Goal: Use online tool/utility: Utilize a website feature to perform a specific function

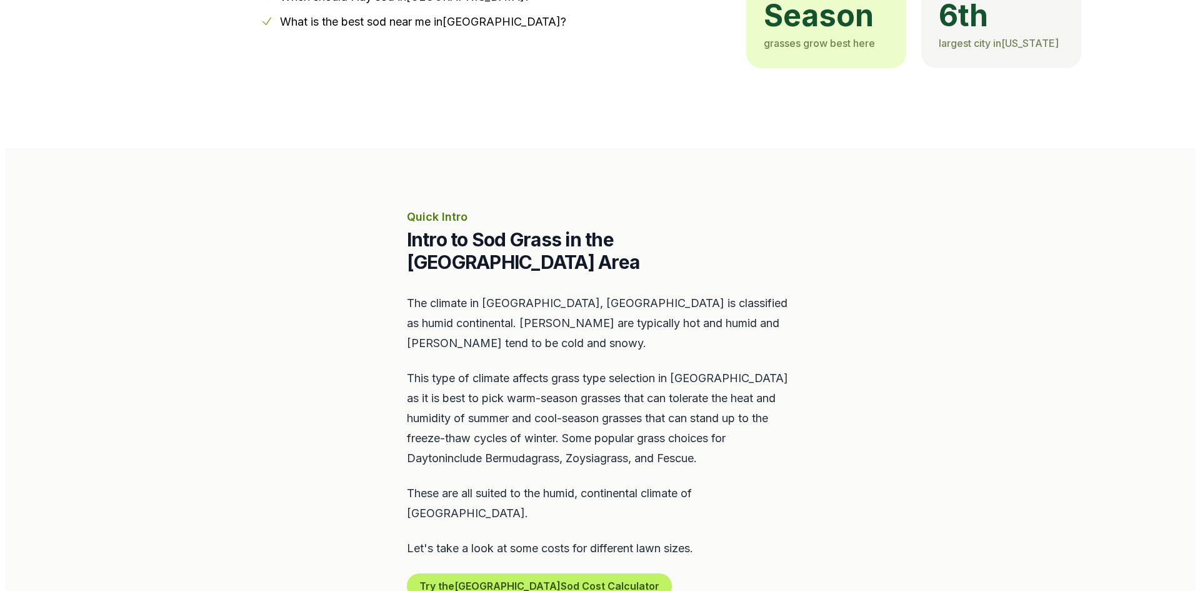
scroll to position [474, 0]
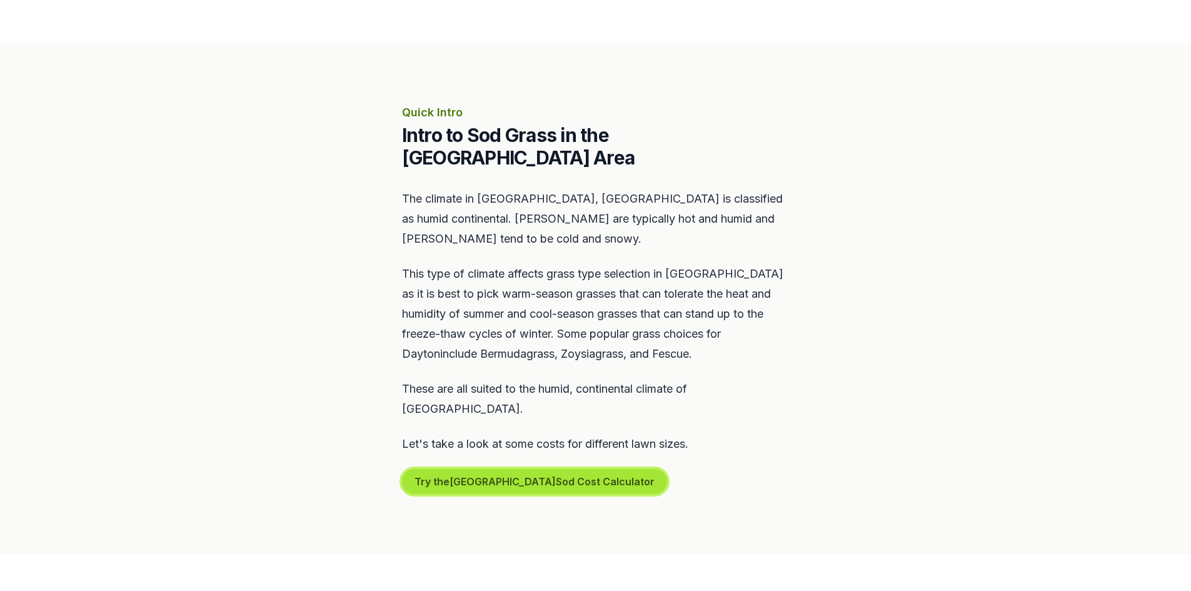
click at [516, 469] on button "Try the Dayton Sod Cost Calculator" at bounding box center [534, 481] width 265 height 25
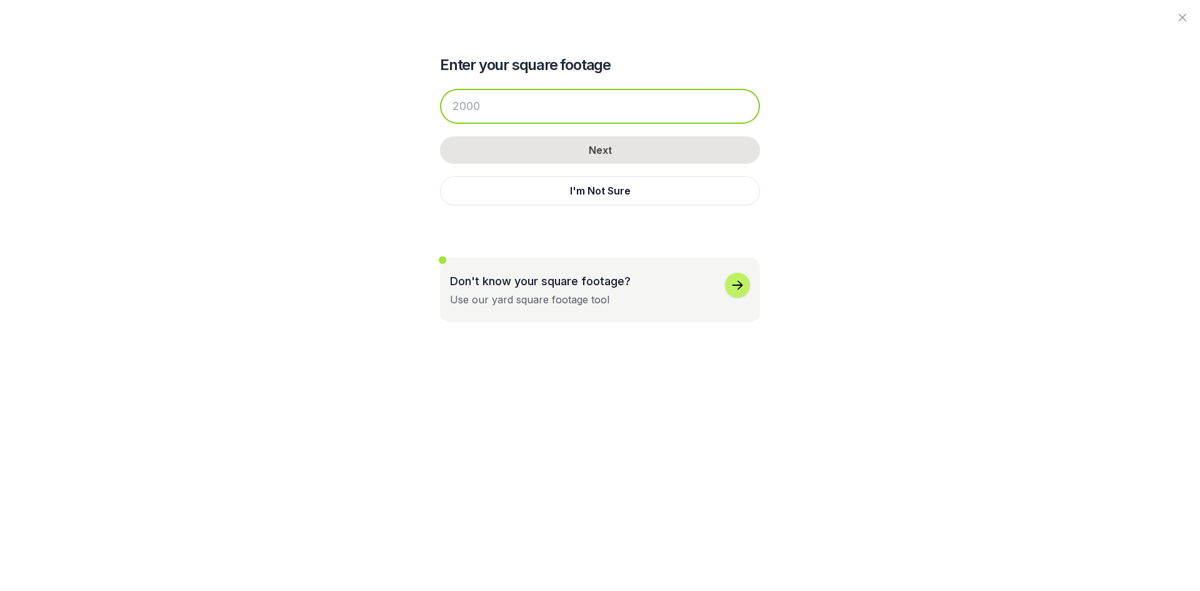
click at [499, 108] on input "number" at bounding box center [600, 106] width 320 height 35
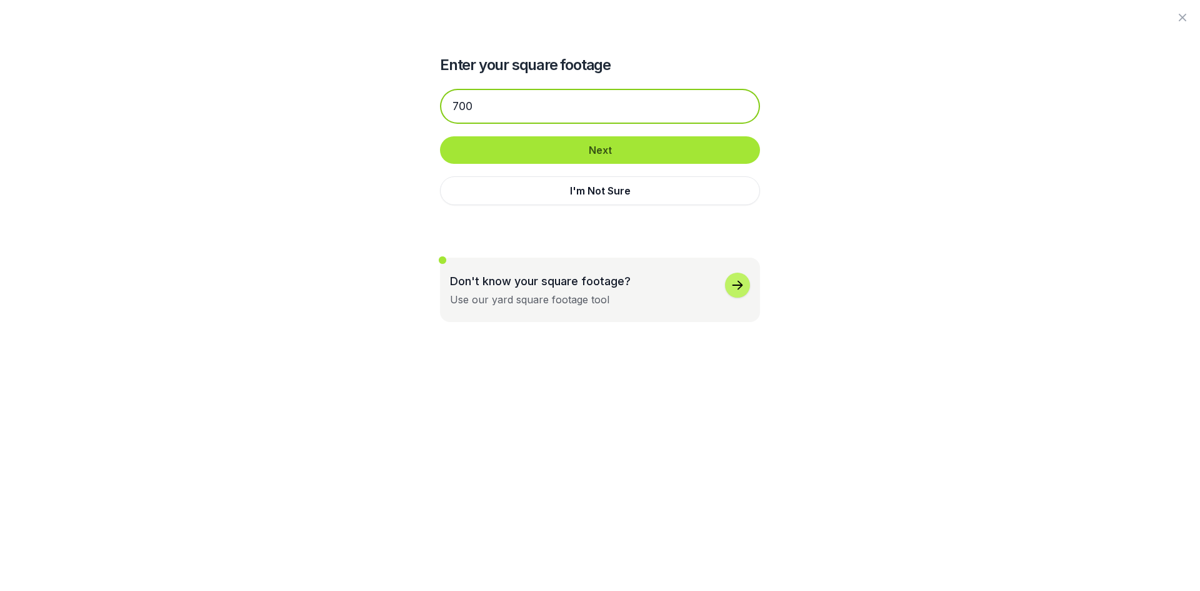
type input "700"
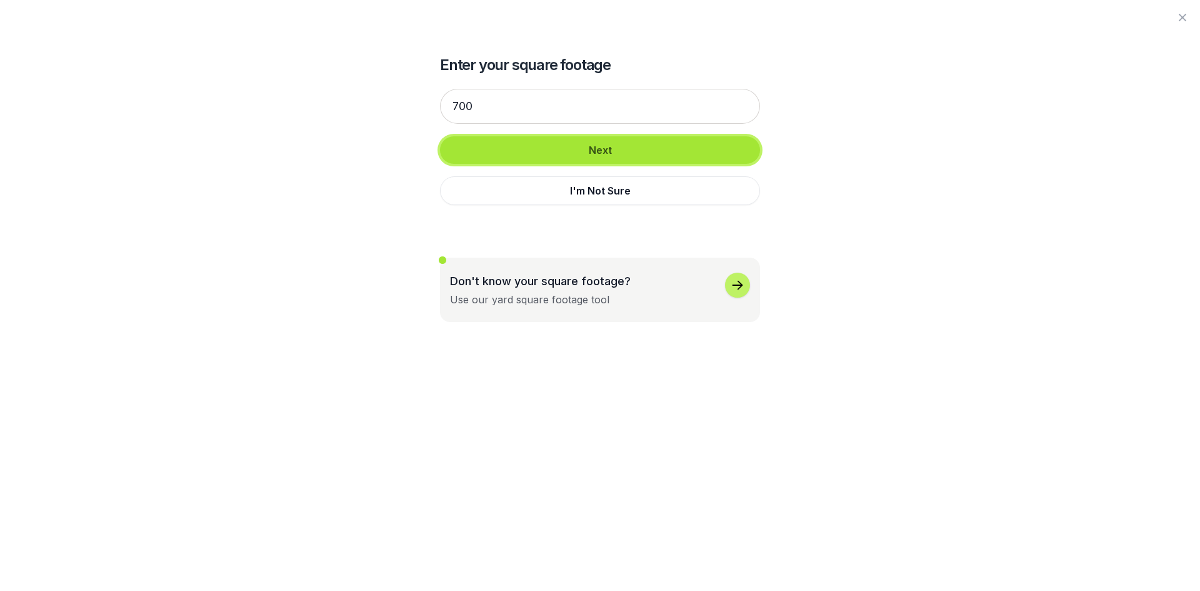
click at [564, 153] on button "Next" at bounding box center [600, 150] width 320 height 28
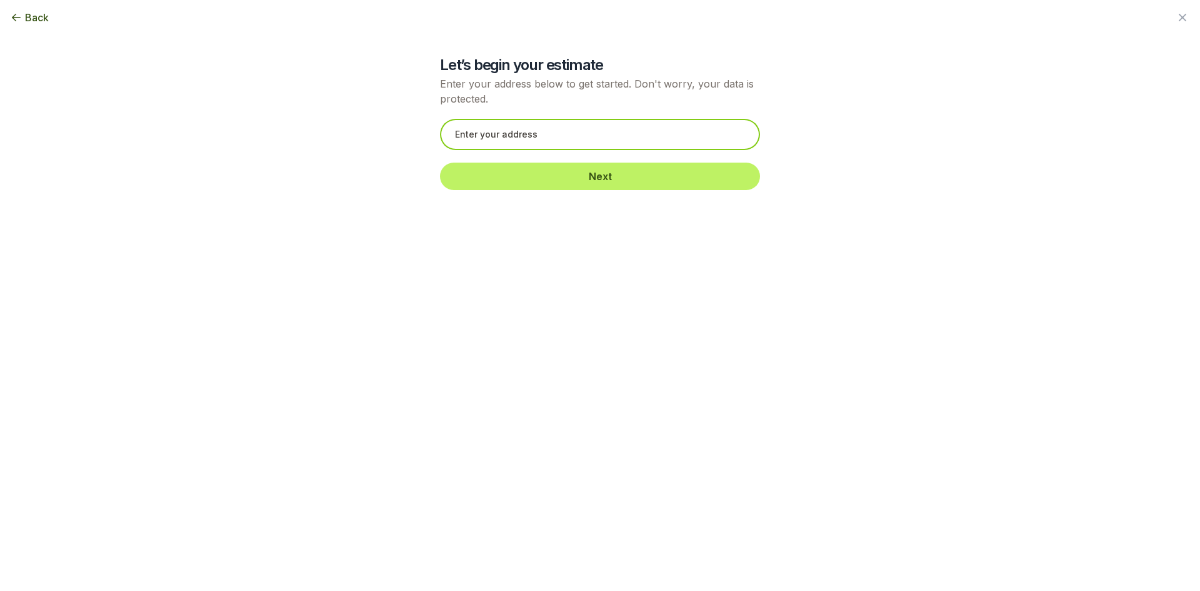
click at [526, 136] on input "text" at bounding box center [600, 134] width 320 height 31
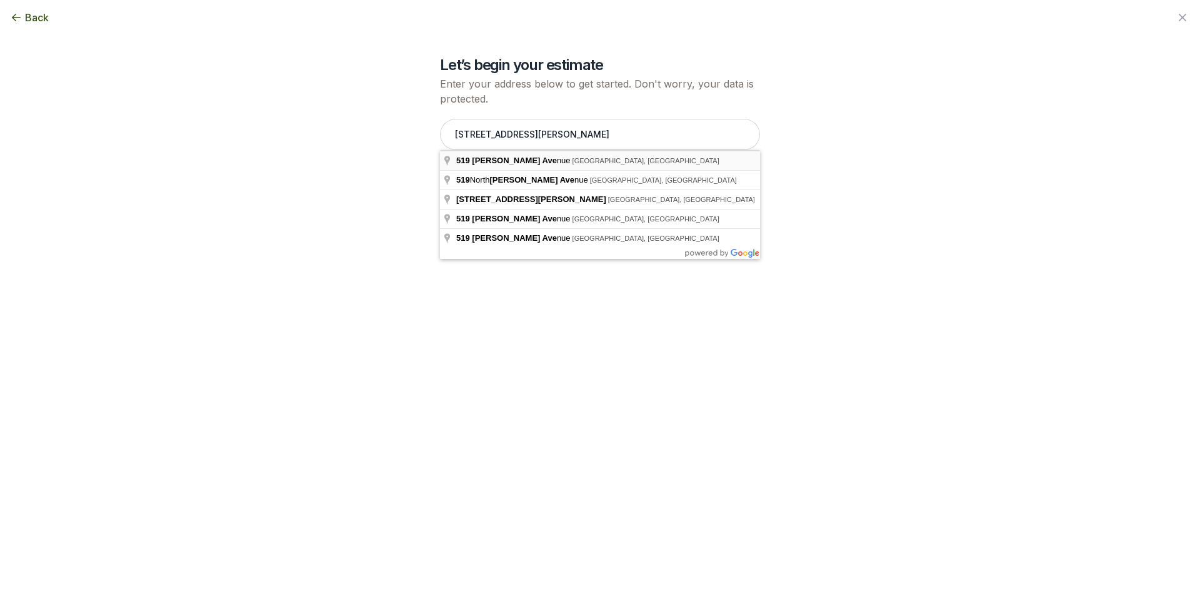
type input "[STREET_ADDRESS][PERSON_NAME]"
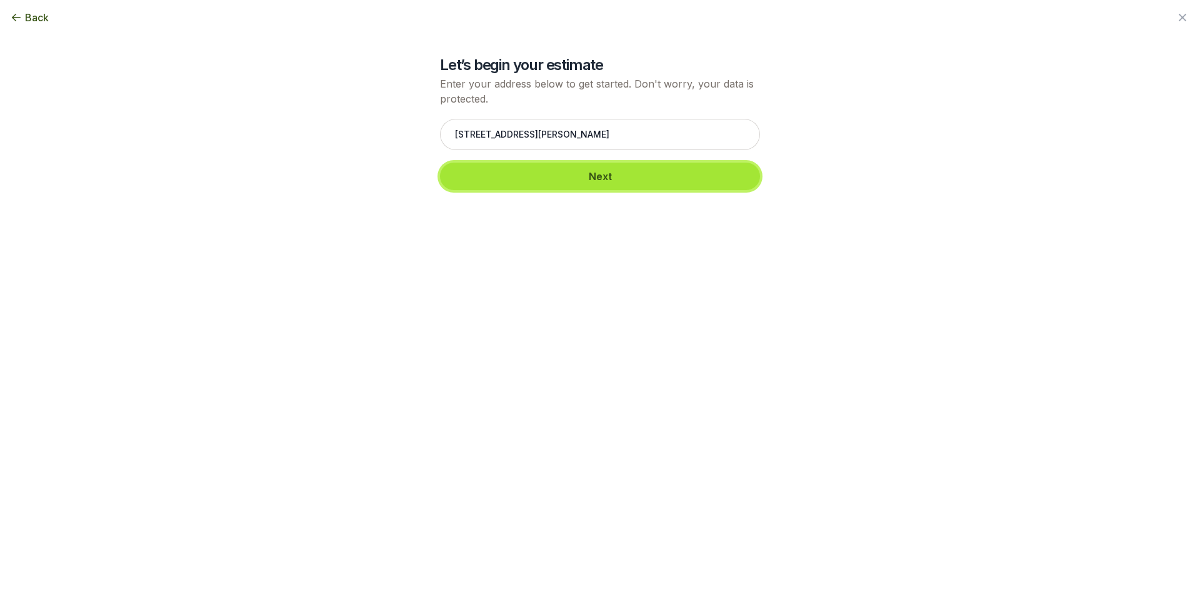
click at [551, 173] on button "Next" at bounding box center [600, 177] width 320 height 28
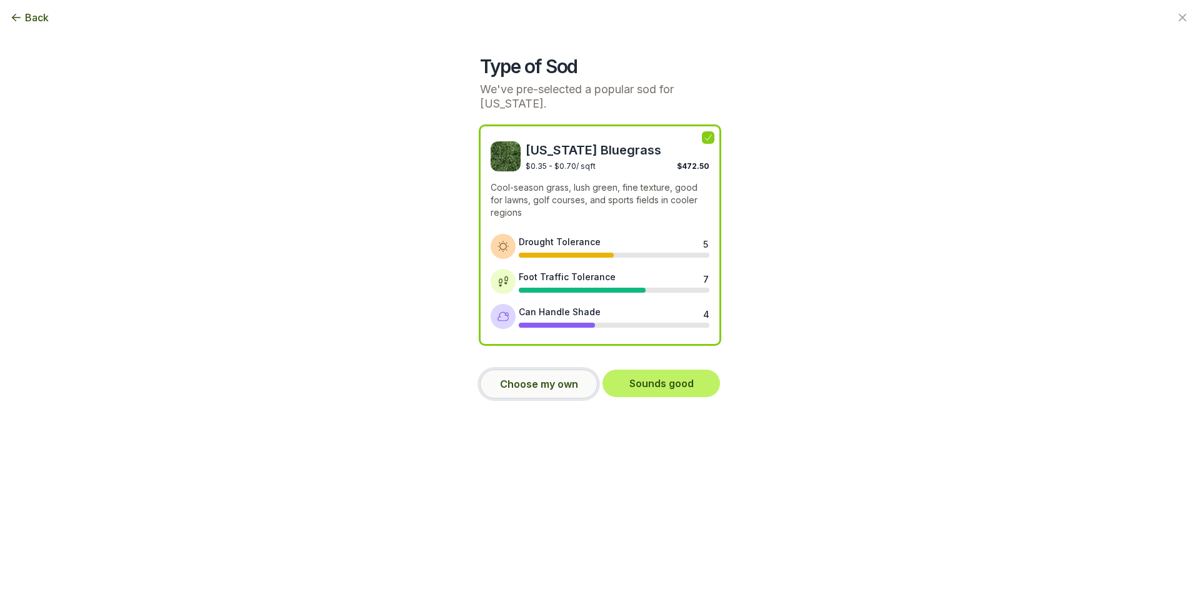
click at [552, 369] on button "Choose my own" at bounding box center [539, 383] width 118 height 29
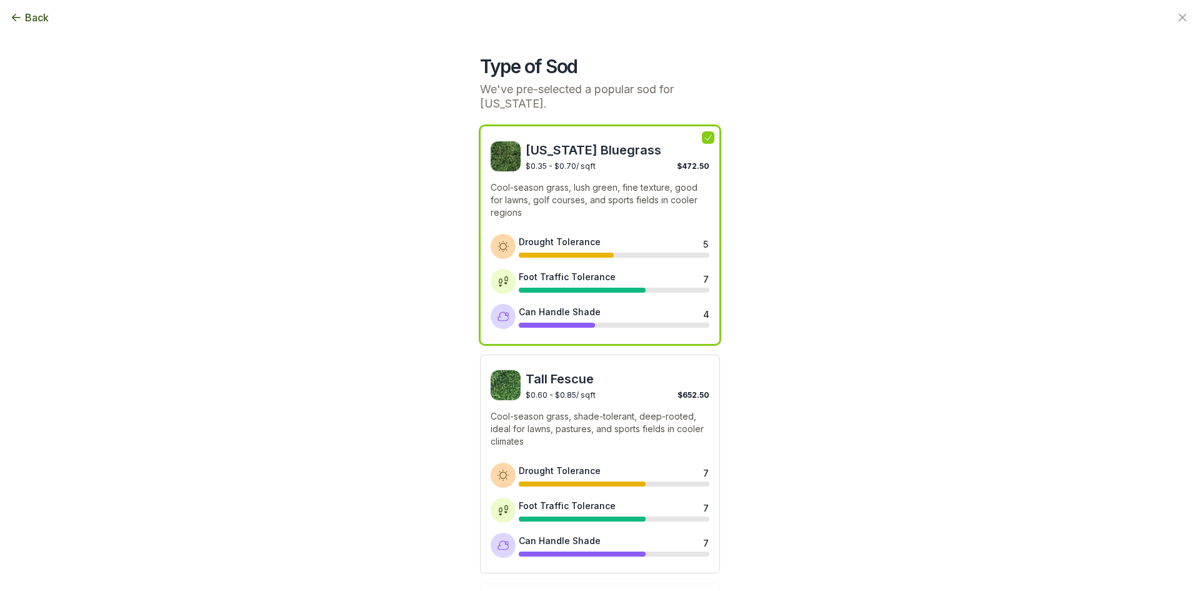
click at [664, 425] on p "Cool-season grass, shade-tolerant, deep-rooted, ideal for lawns, pastures, and …" at bounding box center [600, 429] width 219 height 38
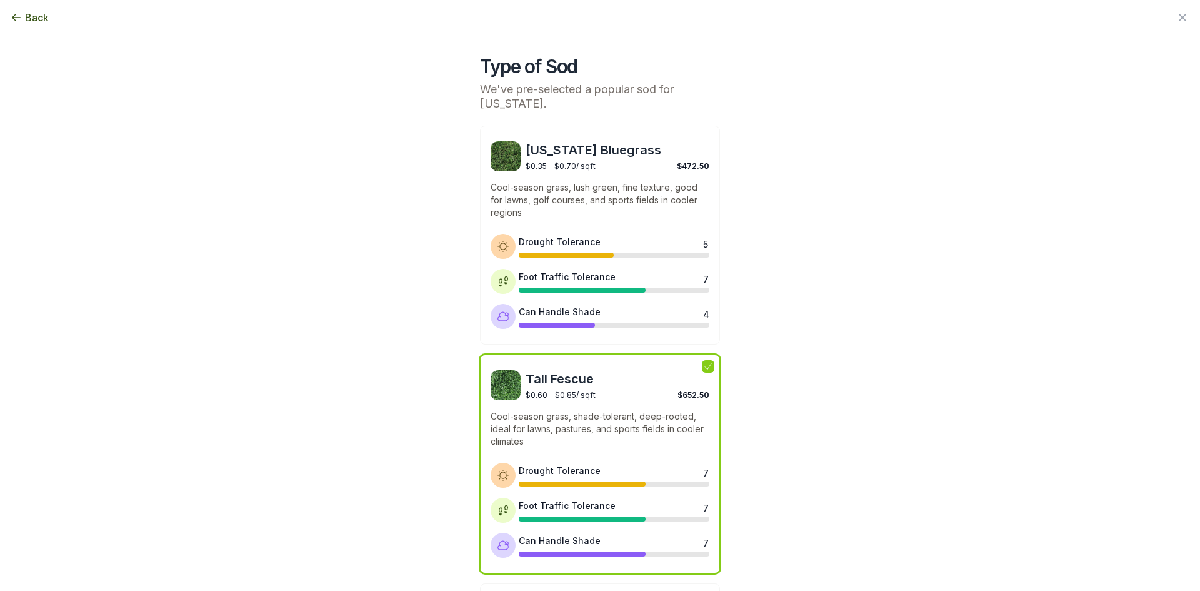
click at [606, 388] on div "$0.60 - $0.85 / sqft $652.50" at bounding box center [618, 394] width 184 height 12
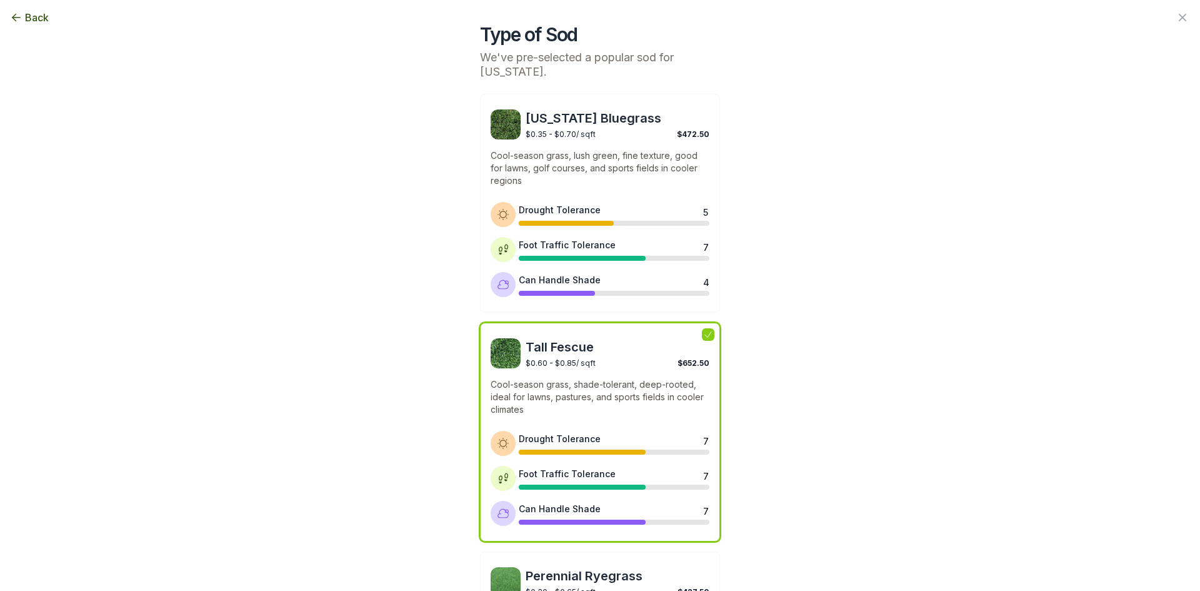
scroll to position [0, 0]
